Goal: Task Accomplishment & Management: Complete application form

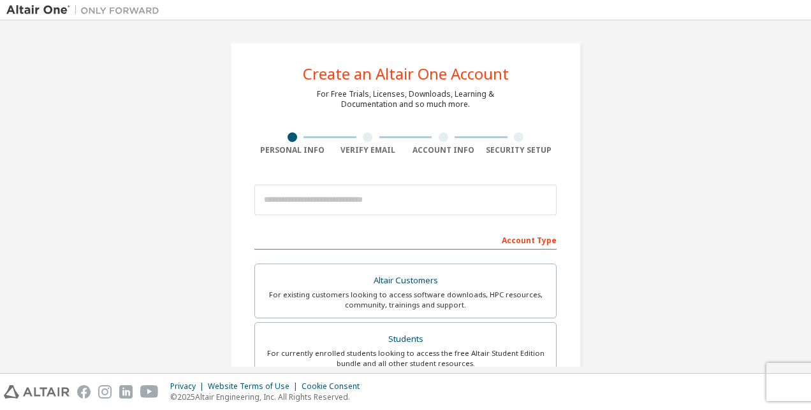
click at [733, 125] on div "Create an Altair One Account For Free Trials, Licenses, Downloads, Learning & D…" at bounding box center [405, 364] width 798 height 675
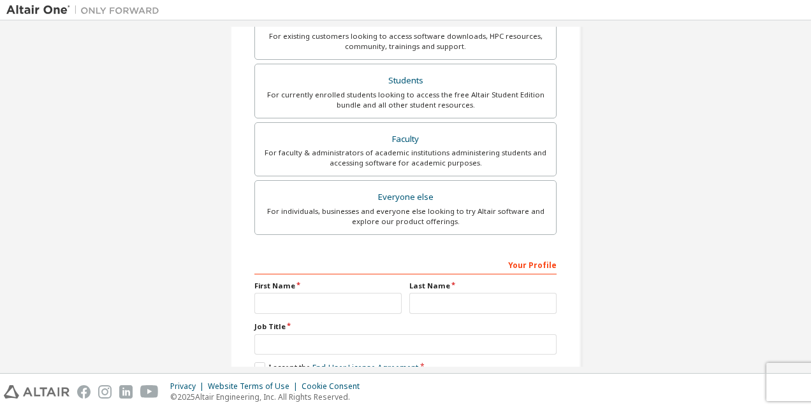
scroll to position [319, 0]
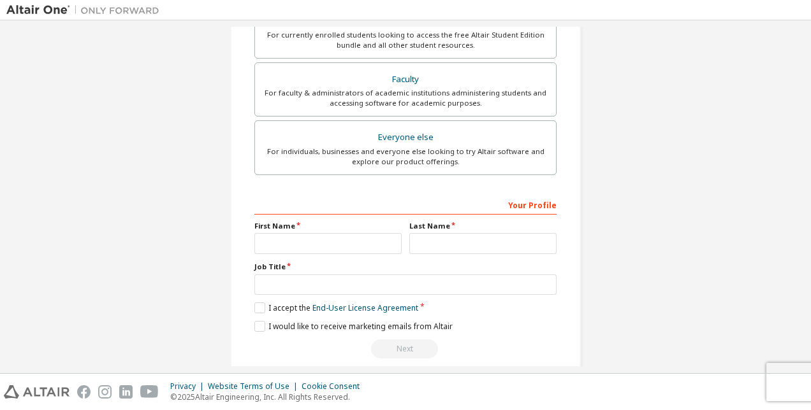
drag, startPoint x: 635, startPoint y: 97, endPoint x: 658, endPoint y: 63, distance: 40.8
click at [655, 66] on div "Create an Altair One Account For Free Trials, Licenses, Downloads, Learning & D…" at bounding box center [405, 45] width 798 height 675
click at [331, 241] on input "text" at bounding box center [327, 243] width 147 height 21
click at [297, 247] on input "text" at bounding box center [327, 243] width 147 height 21
type input "*"
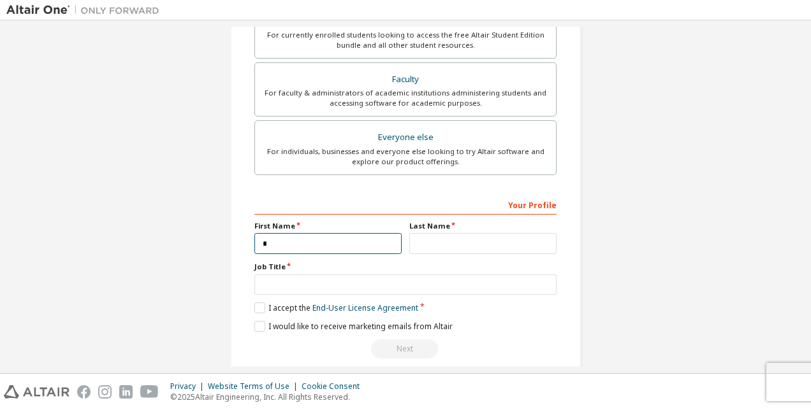
type input "*"
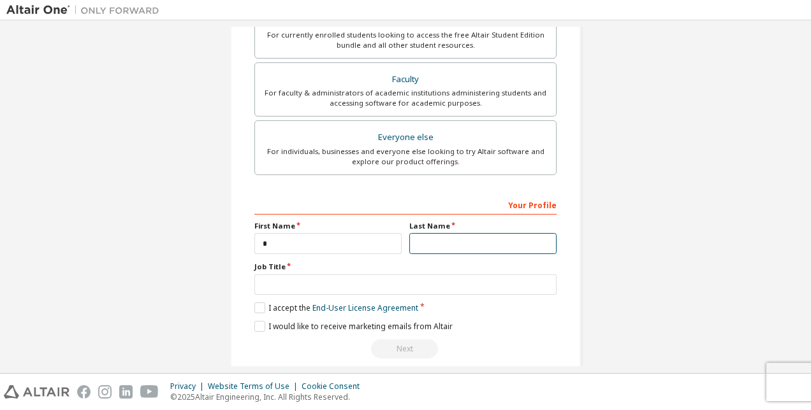
click at [434, 240] on input "text" at bounding box center [482, 243] width 147 height 21
type input "**"
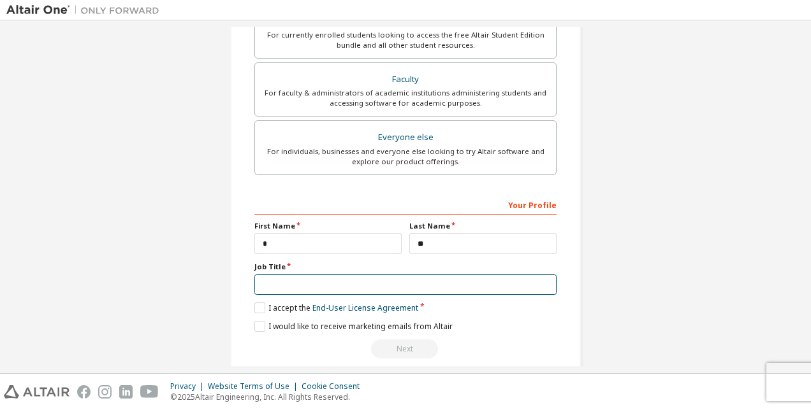
click at [331, 288] on input "text" at bounding box center [405, 285] width 302 height 21
type input "*"
type input "******"
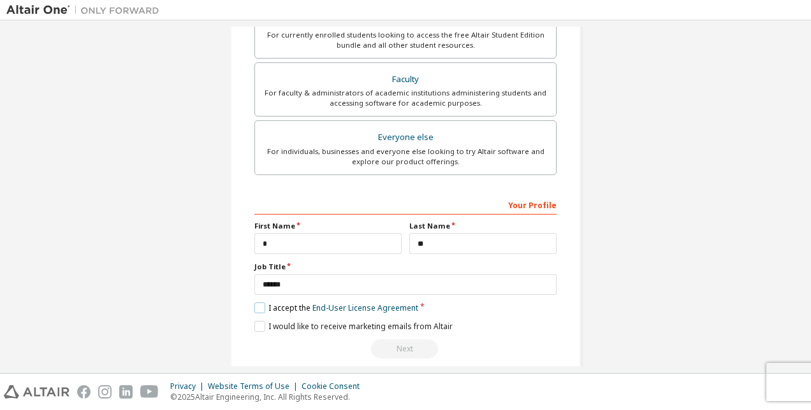
click at [256, 306] on label "I accept the End-User License Agreement" at bounding box center [336, 308] width 164 height 11
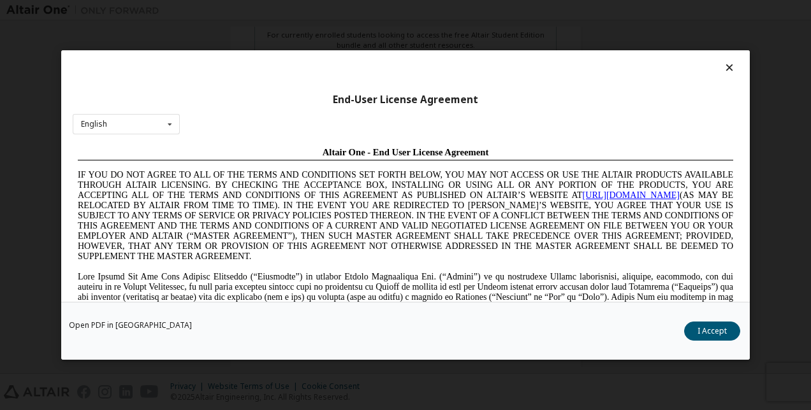
scroll to position [0, 0]
click at [717, 327] on button "I Accept" at bounding box center [712, 331] width 56 height 19
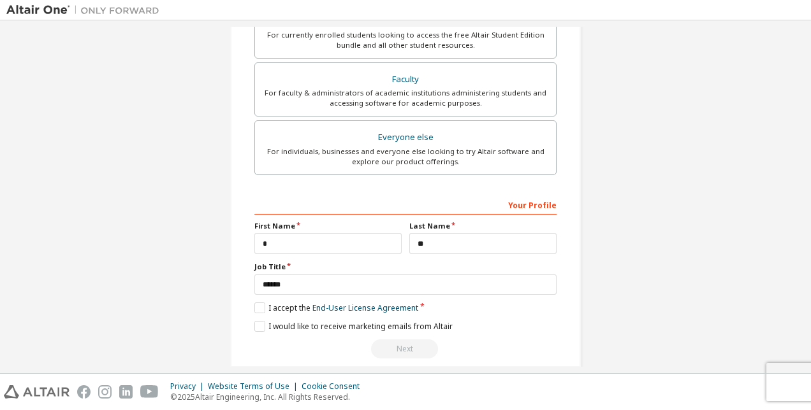
scroll to position [191, 0]
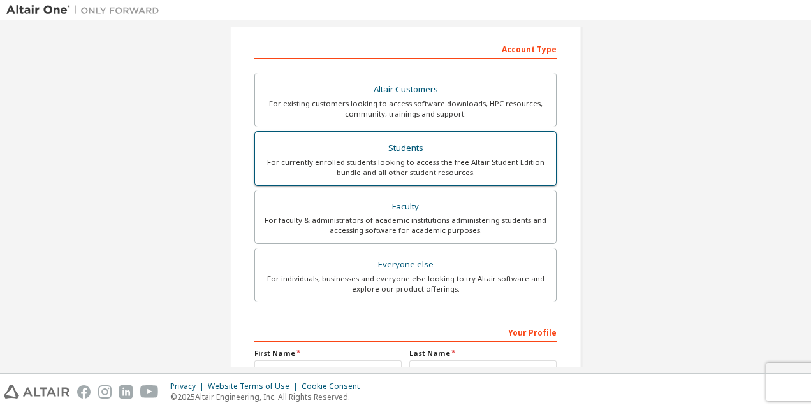
click at [455, 162] on div "For currently enrolled students looking to access the free Altair Student Editi…" at bounding box center [405, 167] width 285 height 20
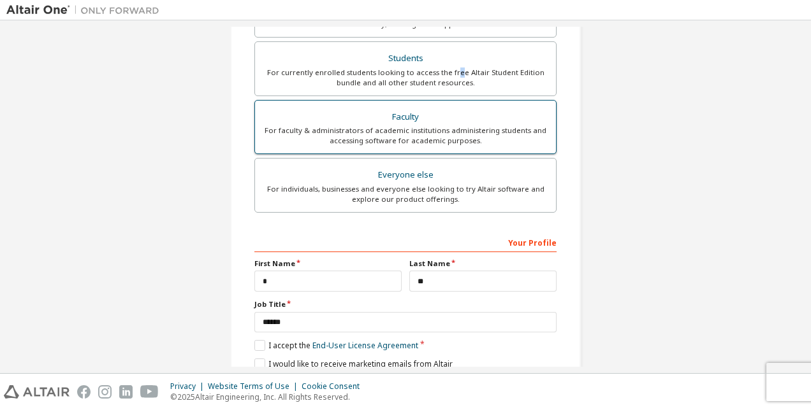
scroll to position [204, 0]
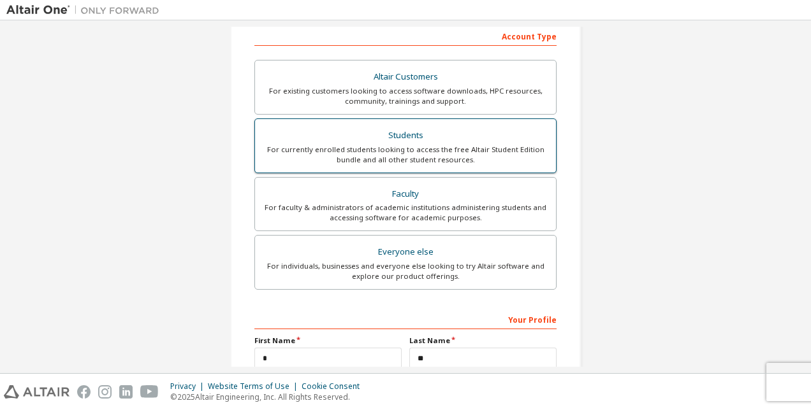
click at [394, 135] on div "Students" at bounding box center [405, 136] width 285 height 18
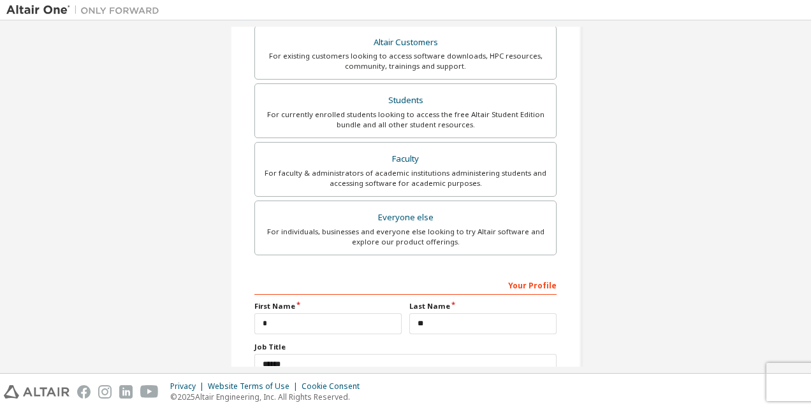
scroll to position [364, 0]
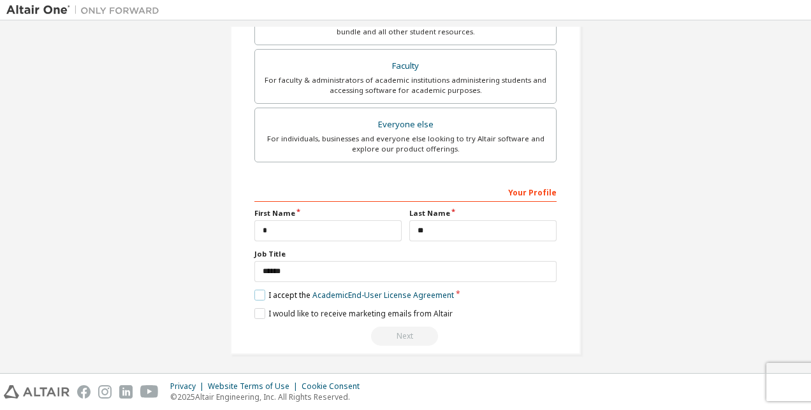
click at [260, 294] on label "I accept the Academic End-User License Agreement" at bounding box center [353, 295] width 199 height 11
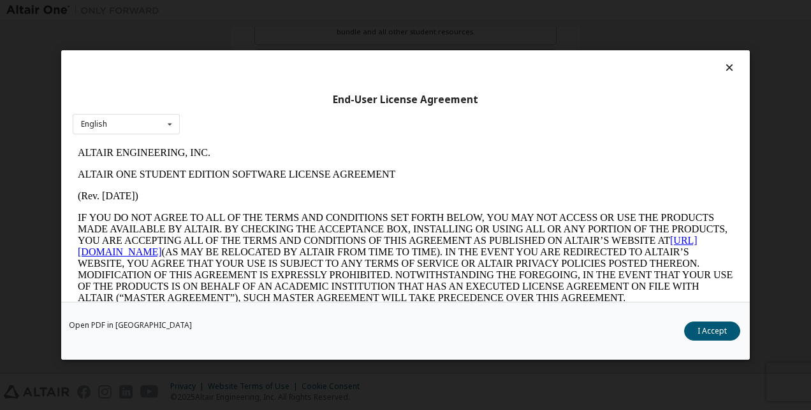
scroll to position [0, 0]
click at [715, 330] on button "I Accept" at bounding box center [712, 331] width 56 height 19
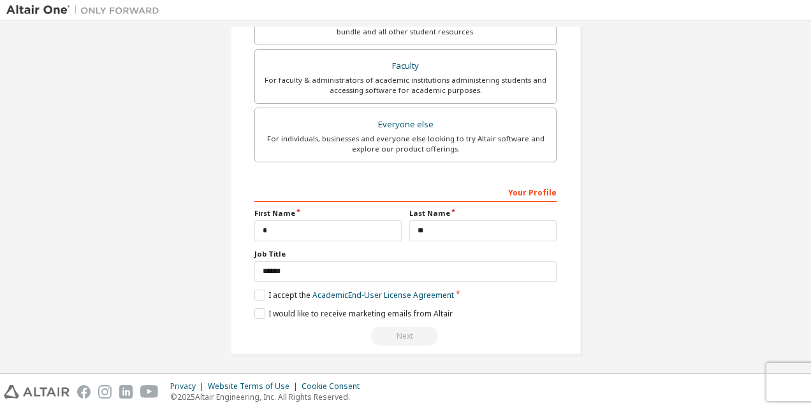
click at [400, 335] on div "Next" at bounding box center [405, 336] width 302 height 19
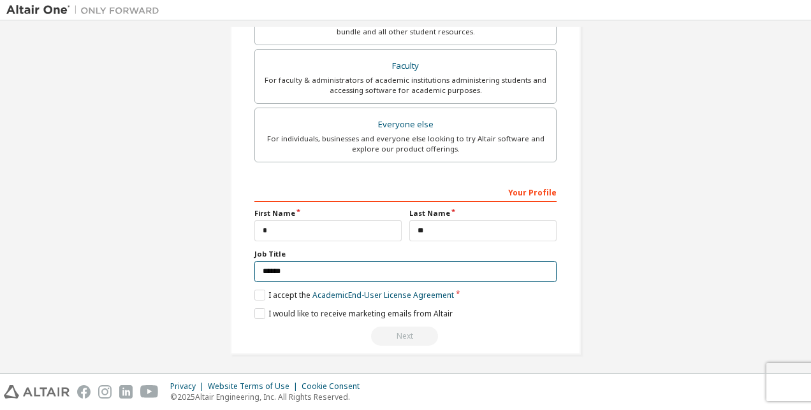
drag, startPoint x: 261, startPoint y: 270, endPoint x: 305, endPoint y: 270, distance: 44.6
click at [261, 270] on input "******" at bounding box center [405, 271] width 302 height 21
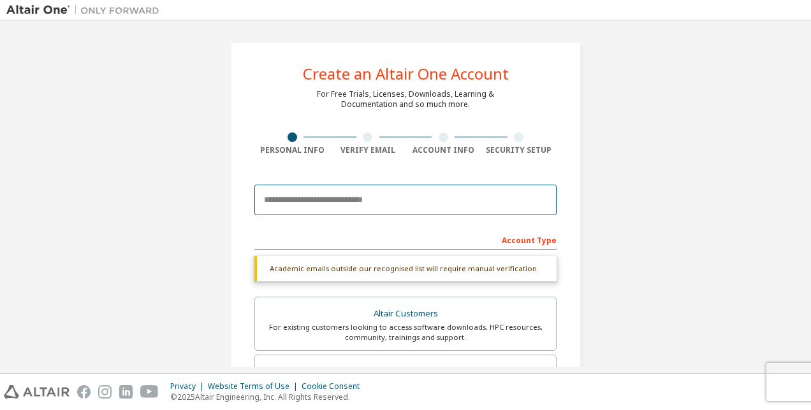
click at [310, 213] on input "email" at bounding box center [405, 200] width 302 height 31
paste input "**********"
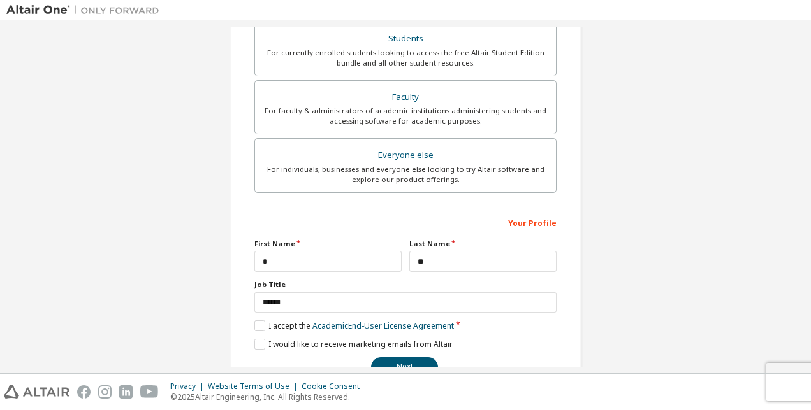
scroll to position [331, 0]
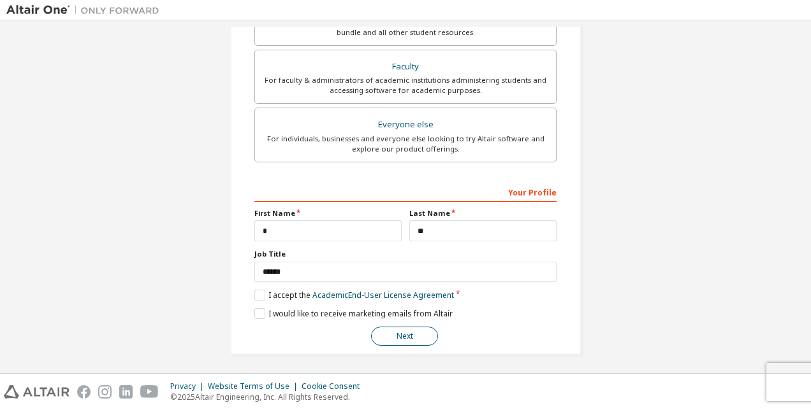
type input "**********"
click at [415, 328] on button "Next" at bounding box center [404, 336] width 67 height 19
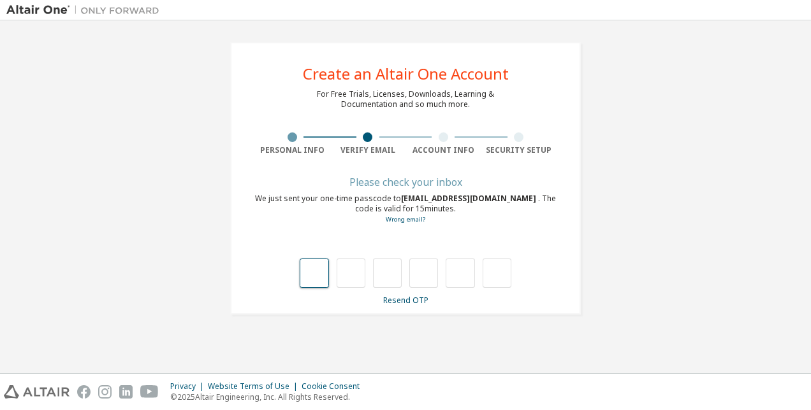
type input "*"
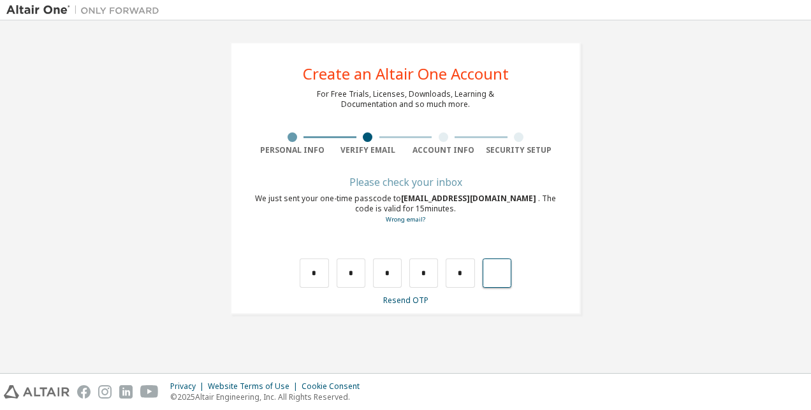
type input "*"
